Goal: Navigation & Orientation: Find specific page/section

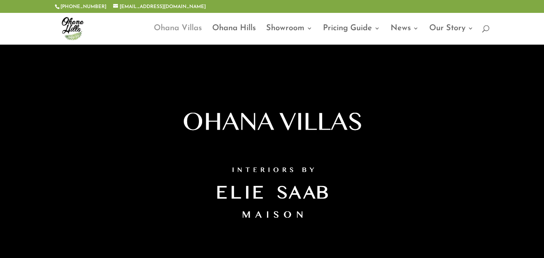
click at [192, 29] on link "Ohana Villas" at bounding box center [178, 34] width 48 height 19
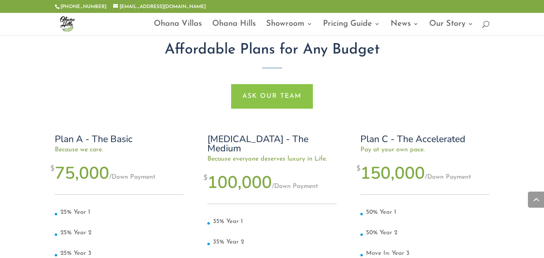
scroll to position [2994, 0]
